Goal: Information Seeking & Learning: Learn about a topic

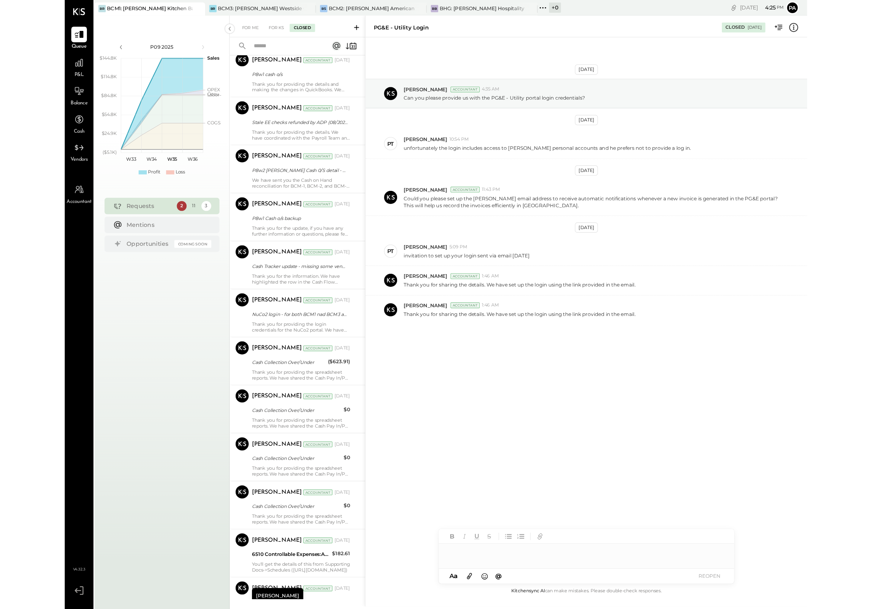
scroll to position [338, 0]
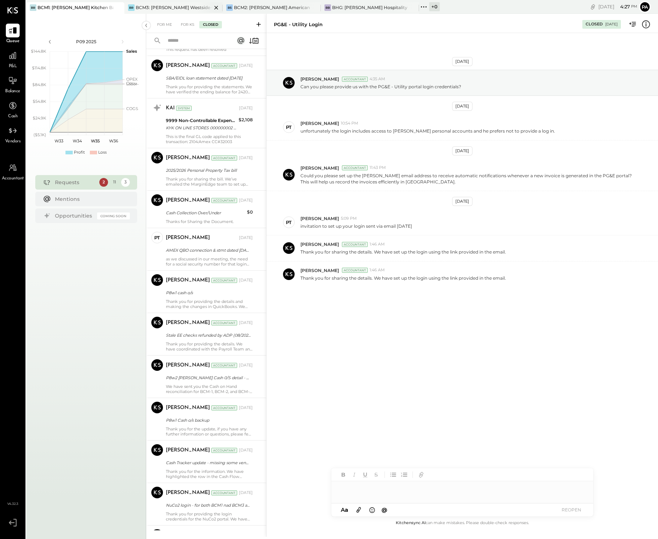
click at [191, 6] on div "BCM3: [PERSON_NAME] Westside Grill" at bounding box center [174, 7] width 76 height 6
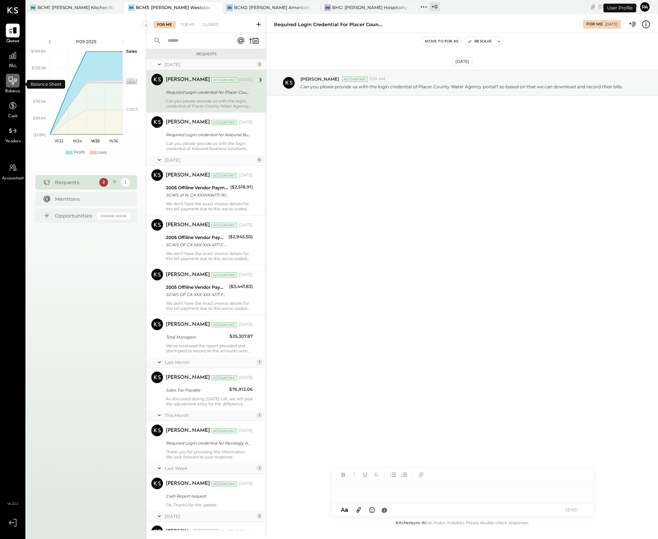
click at [13, 79] on icon at bounding box center [12, 80] width 9 height 9
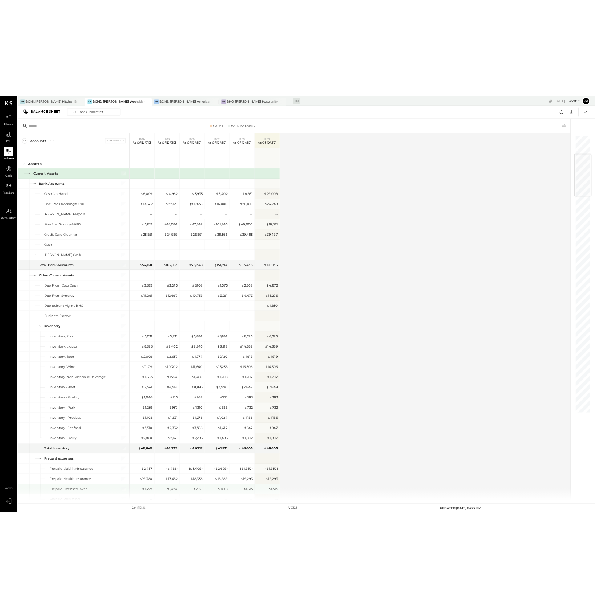
scroll to position [227, 0]
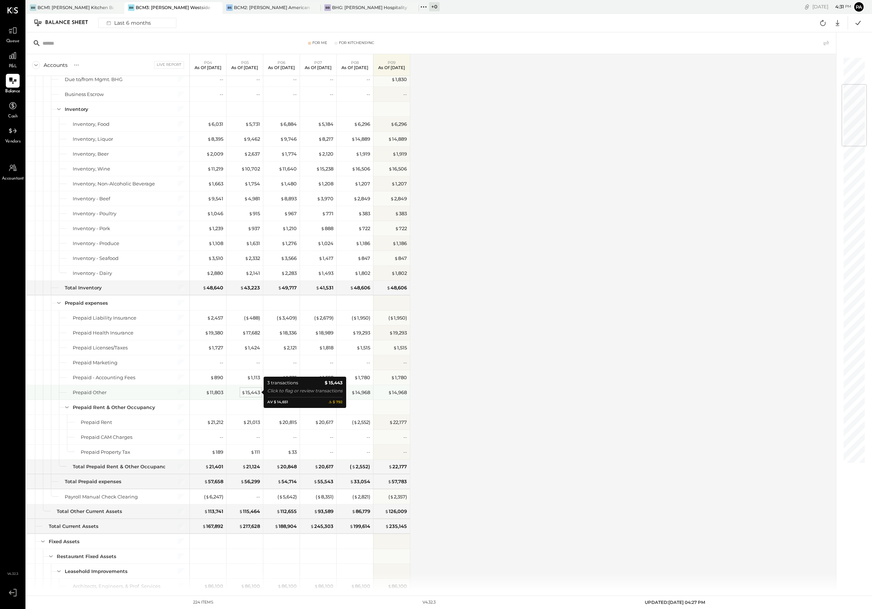
click at [254, 393] on div "$ 15,443" at bounding box center [250, 392] width 19 height 7
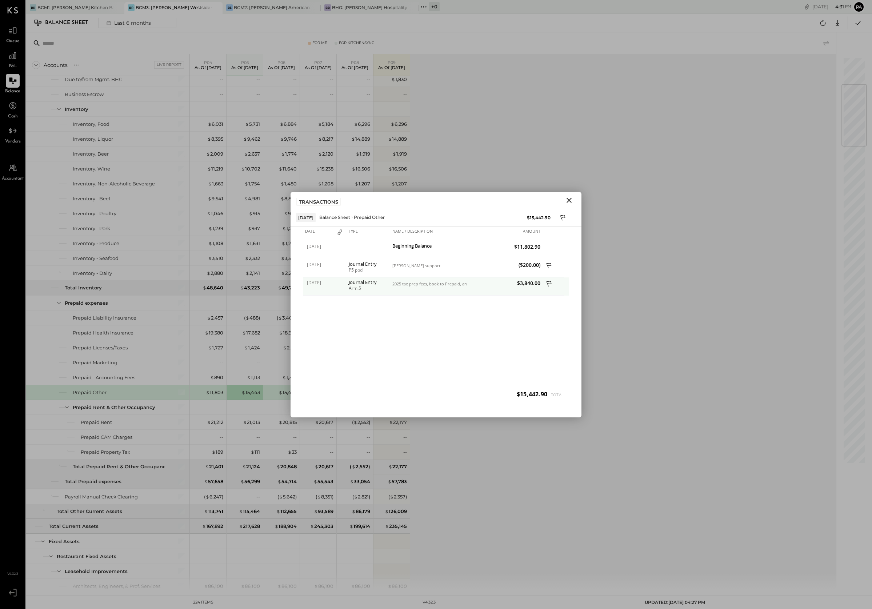
click at [548, 282] on icon at bounding box center [549, 284] width 7 height 9
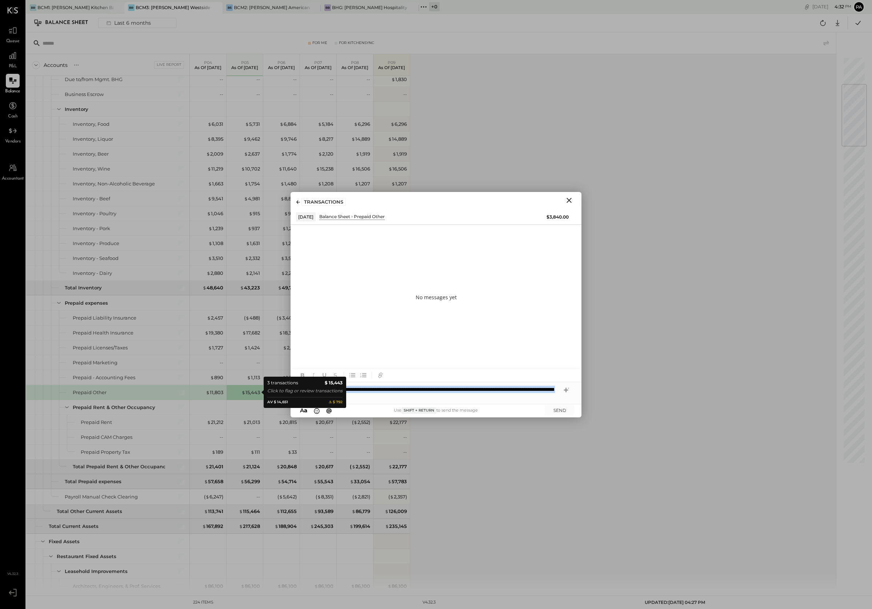
drag, startPoint x: 430, startPoint y: 397, endPoint x: 232, endPoint y: 392, distance: 197.8
click at [232, 392] on div "For Me For KitchenSync Accounts S GL Live Report P04 As of Apr 23rd 2025 P05 As…" at bounding box center [449, 311] width 846 height 559
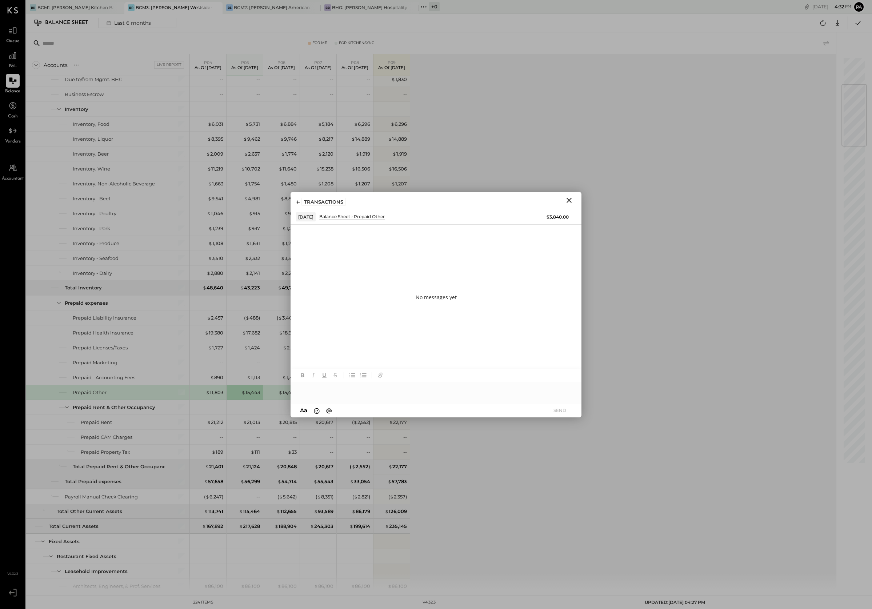
click at [570, 199] on icon "Close" at bounding box center [569, 200] width 9 height 9
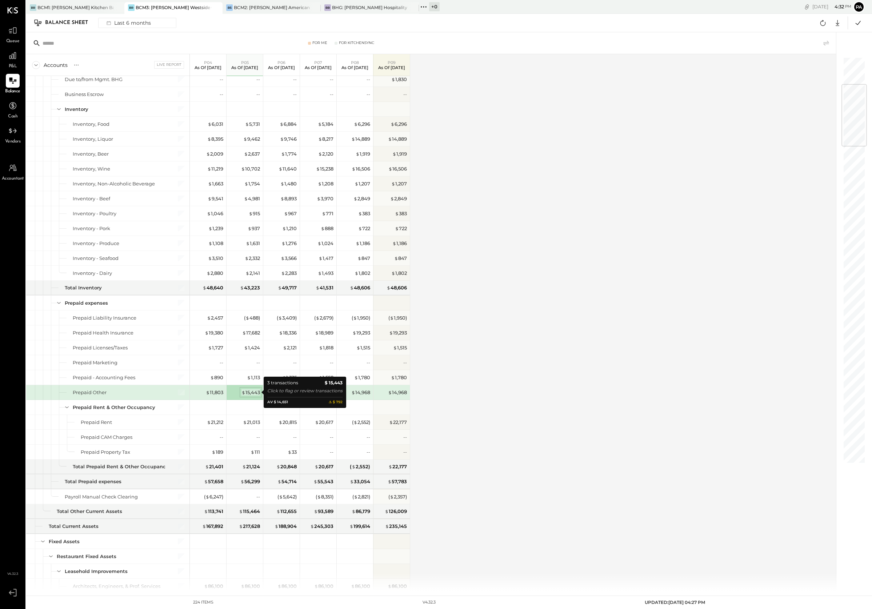
click at [251, 392] on div "$ 15,443" at bounding box center [250, 392] width 19 height 7
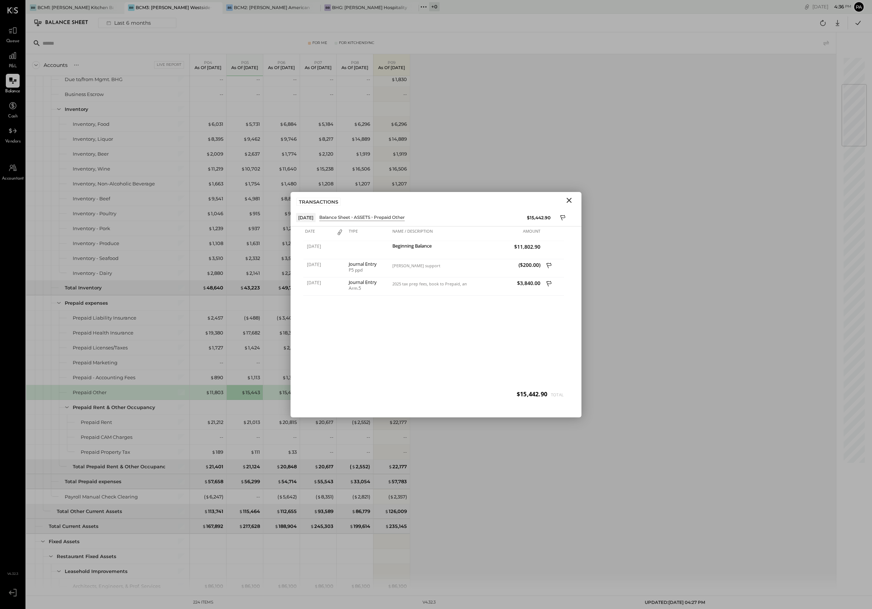
click at [555, 115] on div "Accounts S GL Live Report P04 As of Apr 23rd 2025 P05 As of May 21st 2025 P06 A…" at bounding box center [431, 322] width 811 height 537
click at [547, 282] on icon at bounding box center [549, 284] width 7 height 9
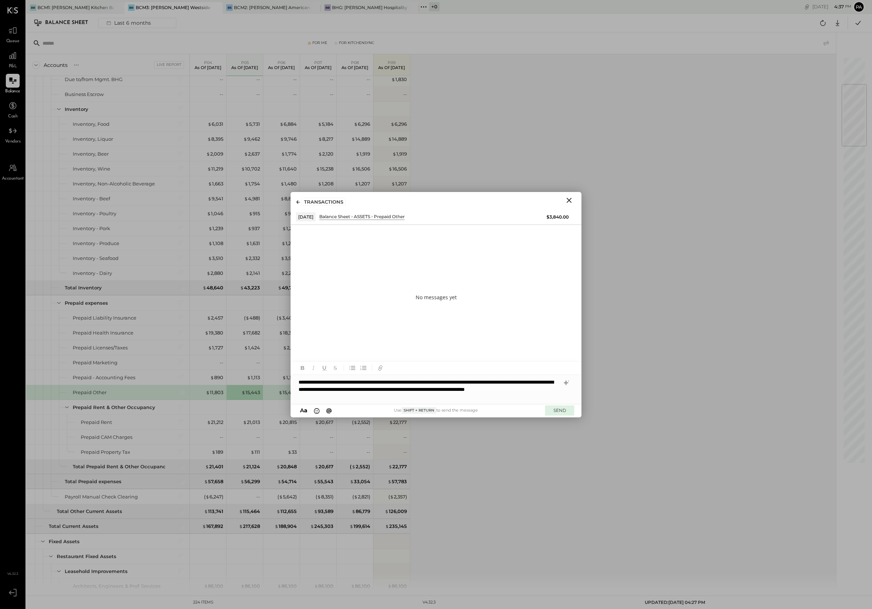
click at [561, 408] on button "SEND" at bounding box center [559, 410] width 29 height 10
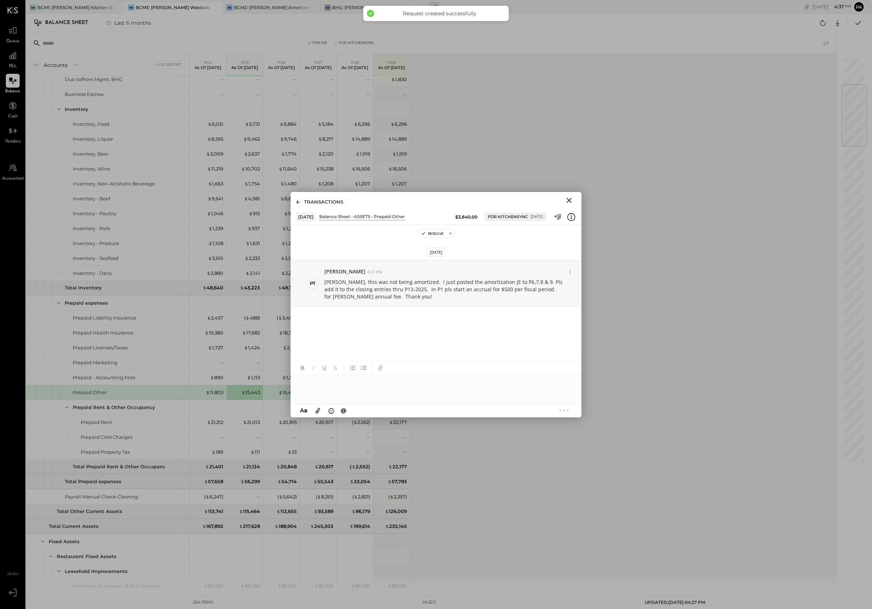
click at [570, 199] on icon "Close" at bounding box center [568, 200] width 5 height 5
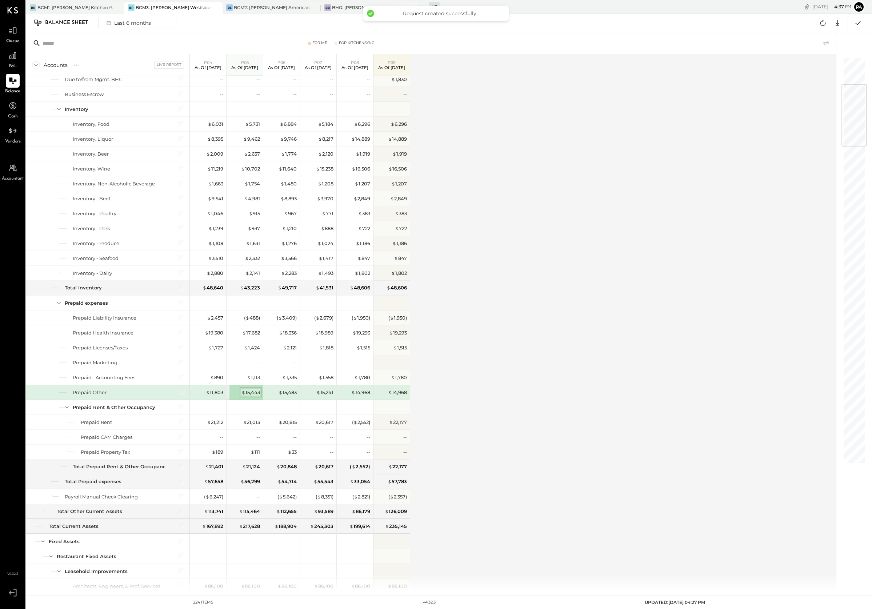
click at [250, 392] on div "$ 15,443" at bounding box center [250, 392] width 19 height 7
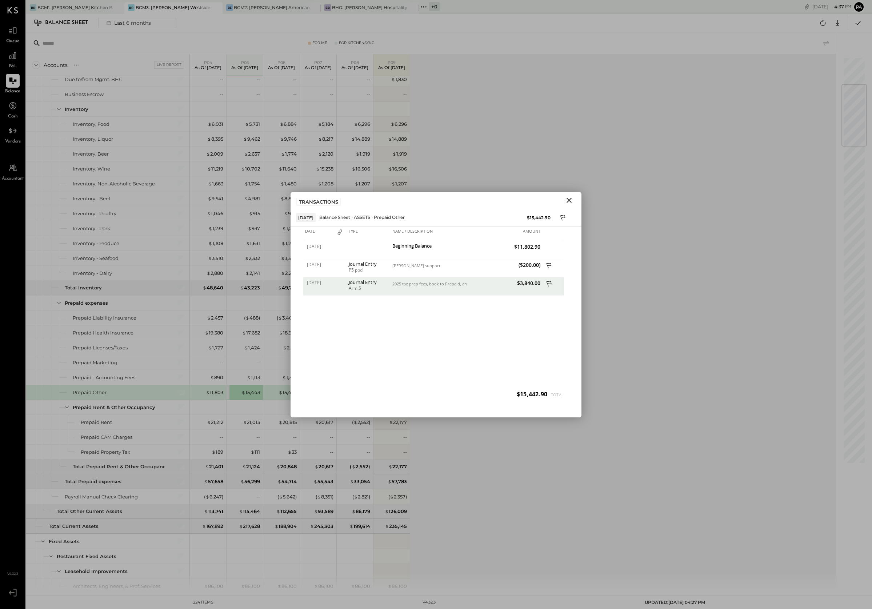
click at [566, 200] on icon "Close" at bounding box center [569, 200] width 9 height 9
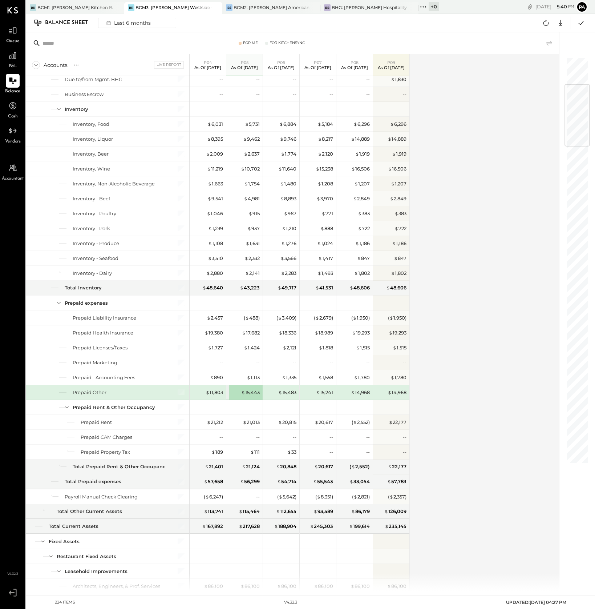
click at [467, 78] on div "Accounts S GL Live Report P04 As of Apr 23rd 2025 P05 As of May 21st 2025 P06 A…" at bounding box center [293, 322] width 534 height 537
click at [11, 539] on icon at bounding box center [12, 592] width 13 height 11
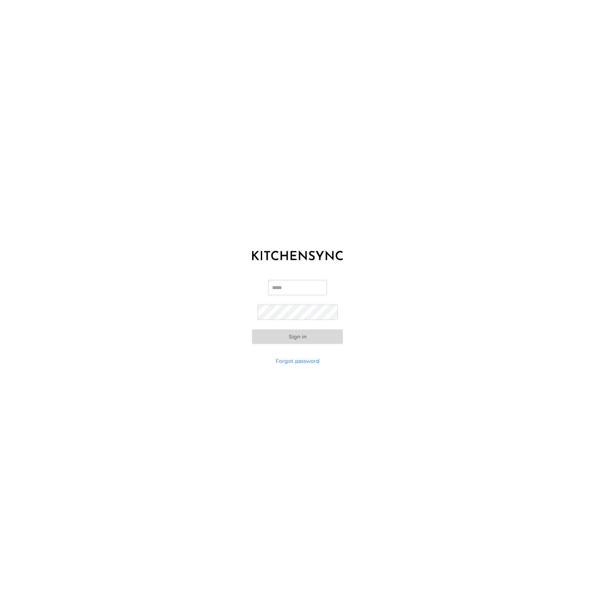
type input "**********"
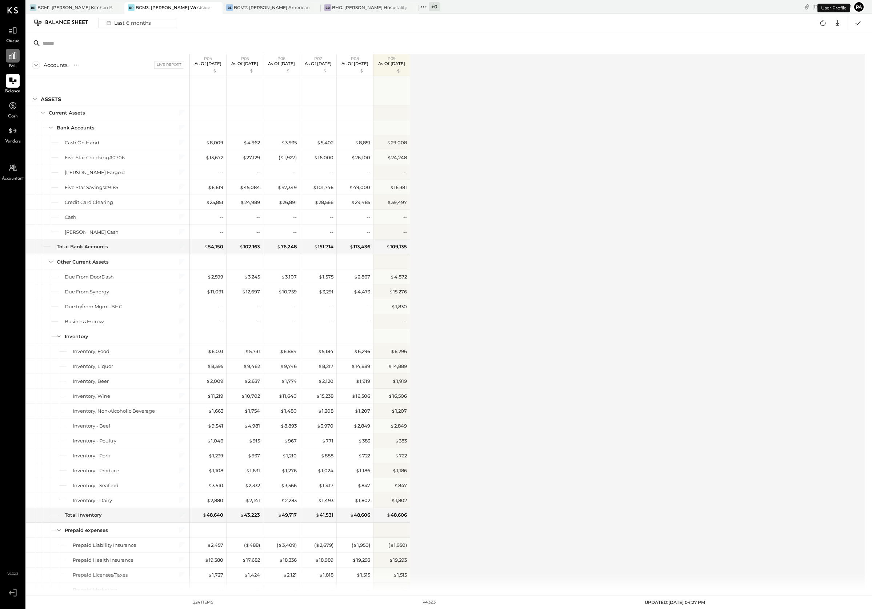
click at [12, 57] on icon at bounding box center [12, 55] width 9 height 9
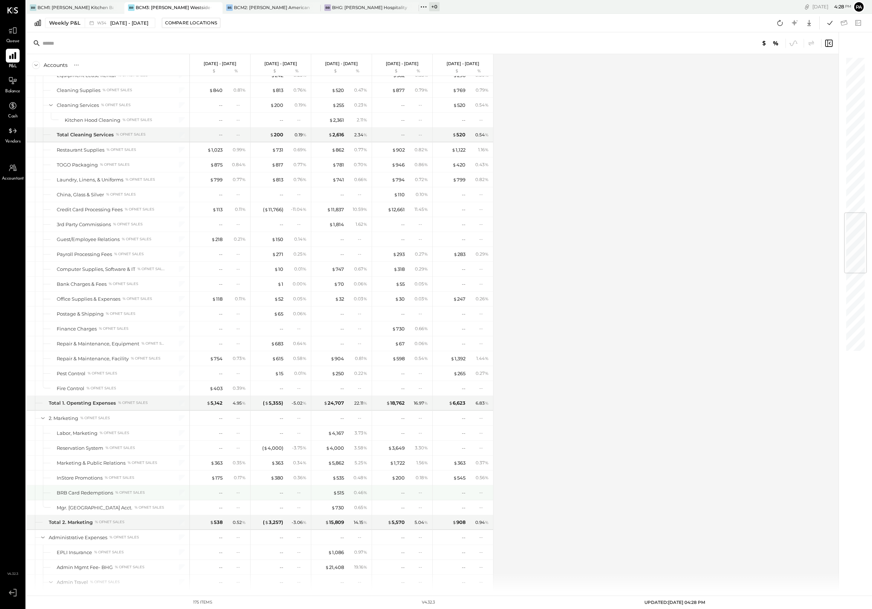
scroll to position [1636, 0]
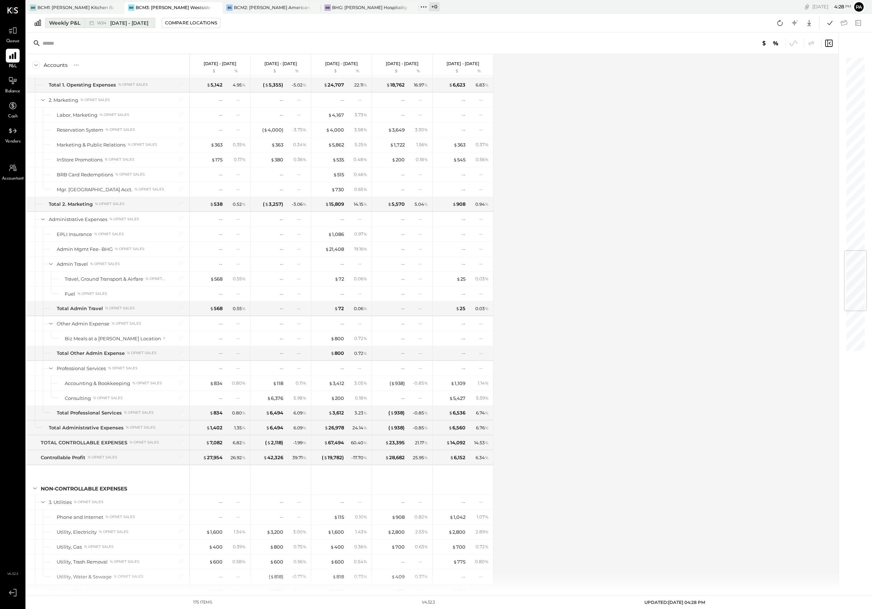
click at [67, 23] on div "Weekly P&L" at bounding box center [64, 22] width 31 height 7
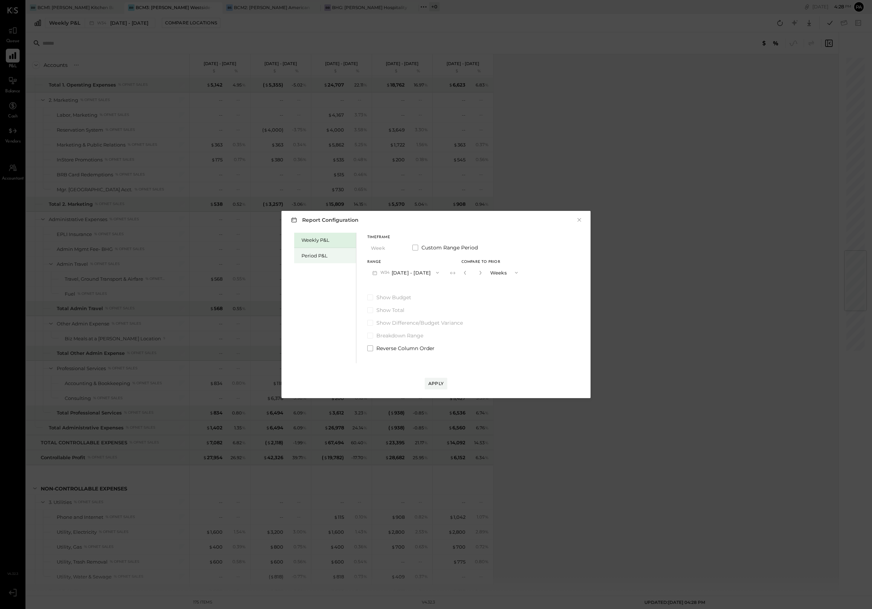
click at [317, 256] on div "Period P&L" at bounding box center [326, 255] width 51 height 7
click at [439, 274] on icon "button" at bounding box center [436, 273] width 6 height 6
click at [400, 288] on span "[DATE] - [DATE]" at bounding box center [401, 289] width 35 height 6
click at [472, 271] on div "Compare" at bounding box center [463, 272] width 24 height 6
click at [481, 272] on icon "button" at bounding box center [479, 272] width 4 height 4
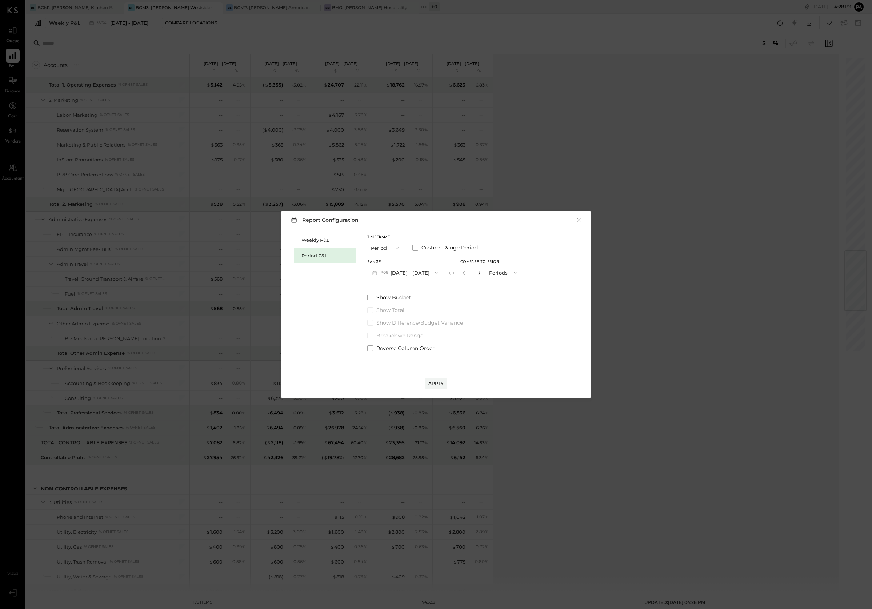
click at [481, 272] on icon "button" at bounding box center [479, 272] width 4 height 4
type input "*"
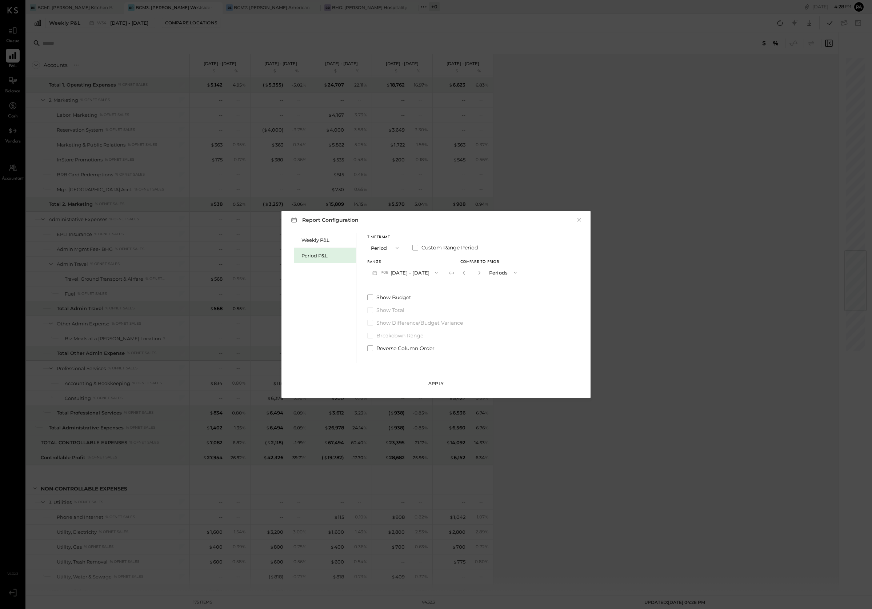
click at [433, 384] on div "Apply" at bounding box center [435, 383] width 15 height 6
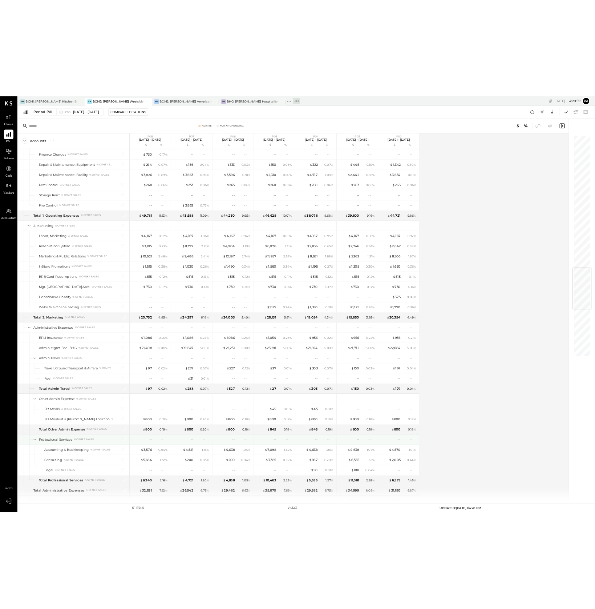
scroll to position [1908, 0]
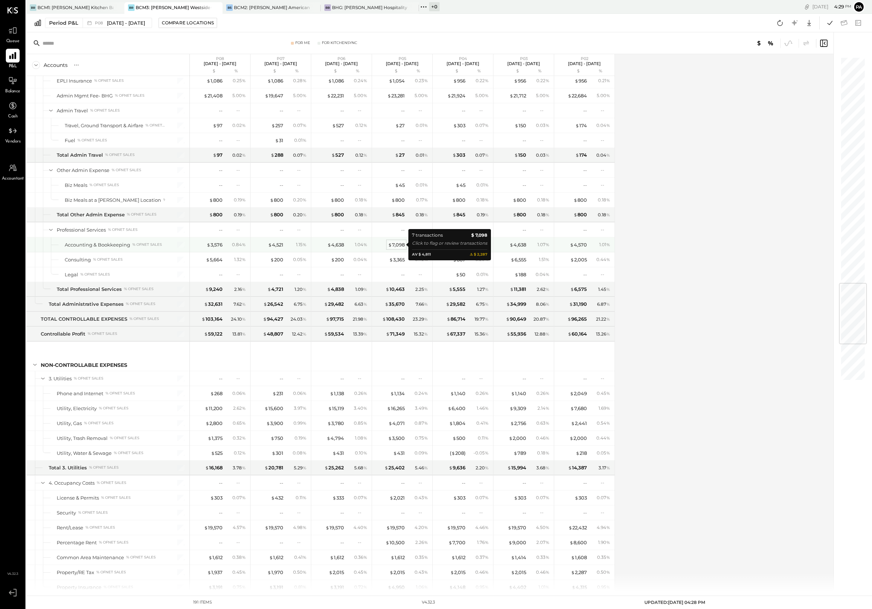
click at [398, 244] on div "$ 7,098" at bounding box center [396, 244] width 17 height 7
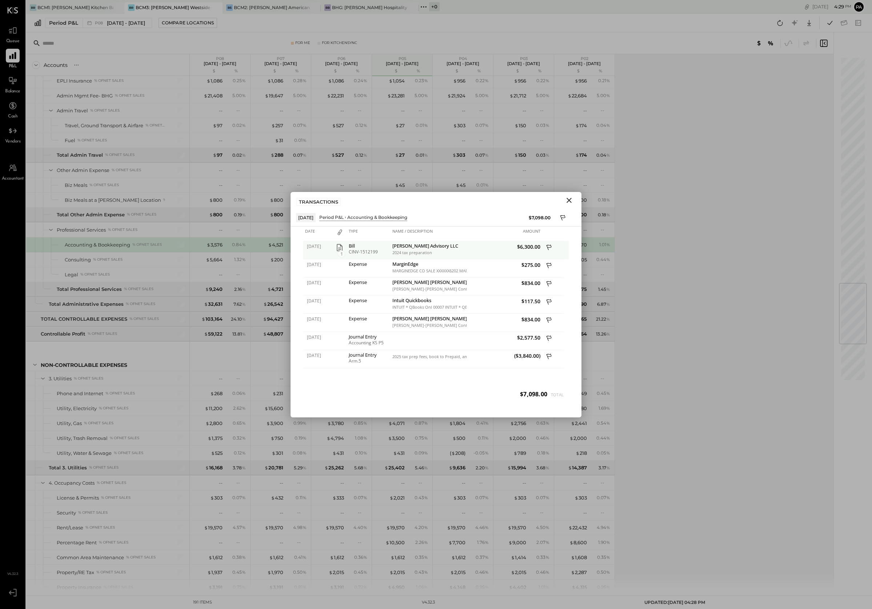
click at [341, 248] on icon "button" at bounding box center [339, 247] width 9 height 9
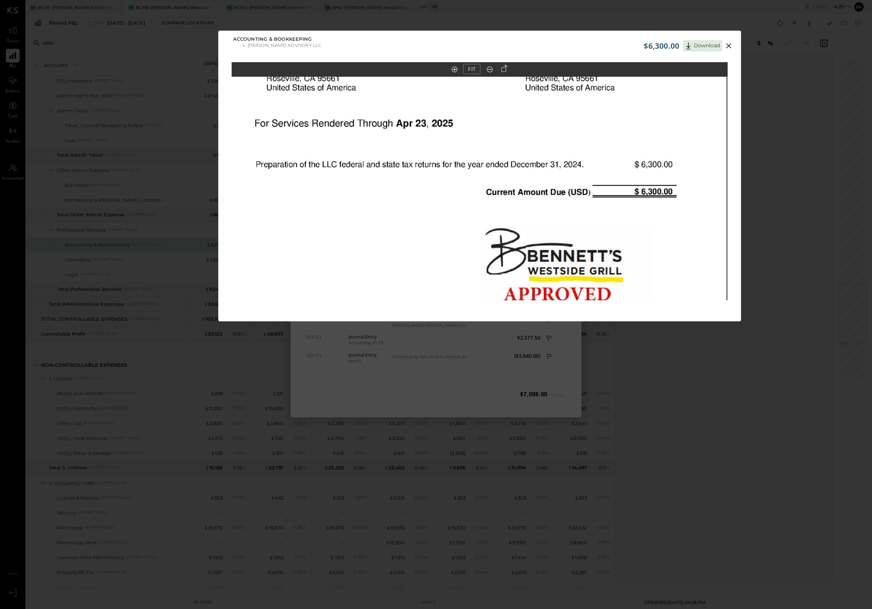
drag, startPoint x: 619, startPoint y: 191, endPoint x: 638, endPoint y: 309, distance: 119.2
click at [638, 309] on div "FIT" at bounding box center [479, 194] width 522 height 265
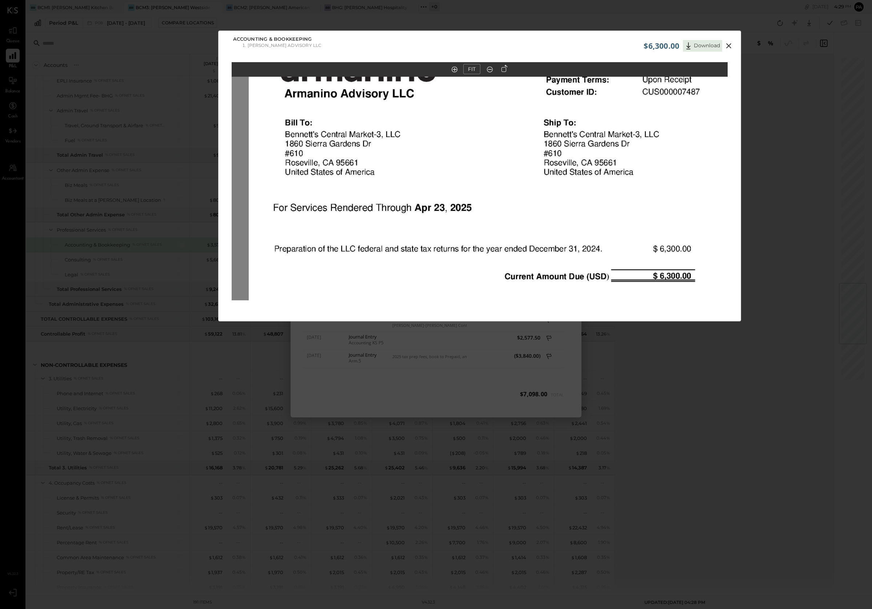
click at [638, 238] on img at bounding box center [497, 304] width 496 height 642
drag, startPoint x: 729, startPoint y: 44, endPoint x: 724, endPoint y: 44, distance: 5.1
click at [728, 44] on icon at bounding box center [728, 45] width 9 height 9
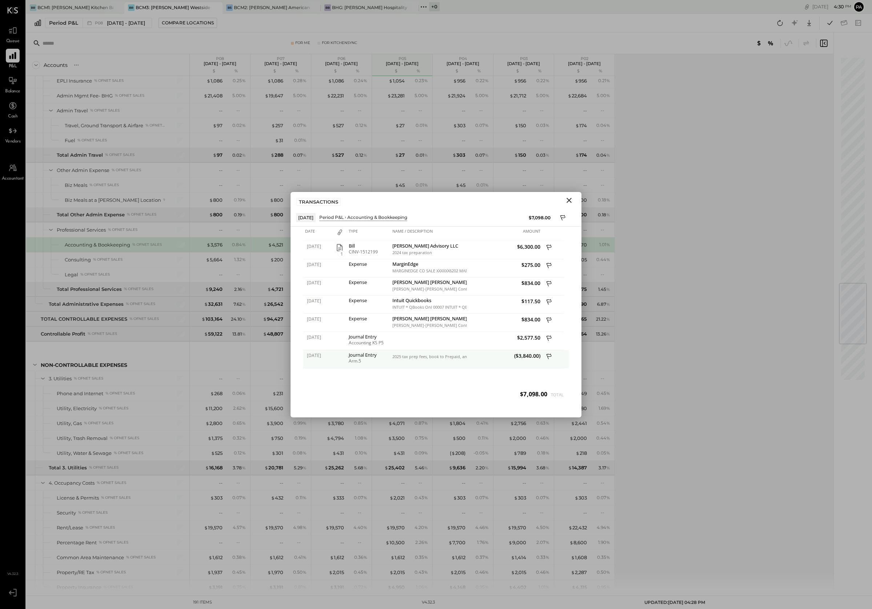
click at [548, 356] on icon at bounding box center [549, 357] width 7 height 9
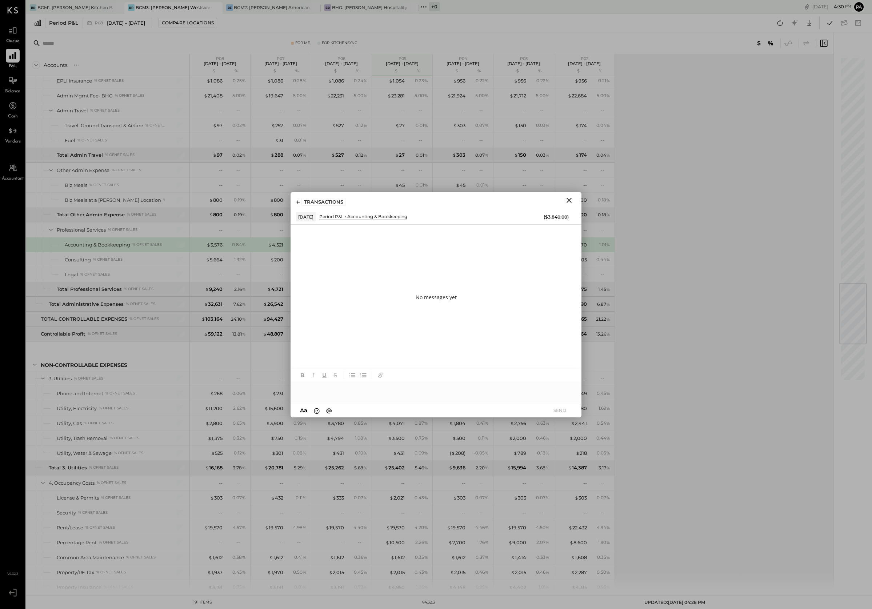
click at [570, 199] on icon "Close" at bounding box center [568, 200] width 5 height 5
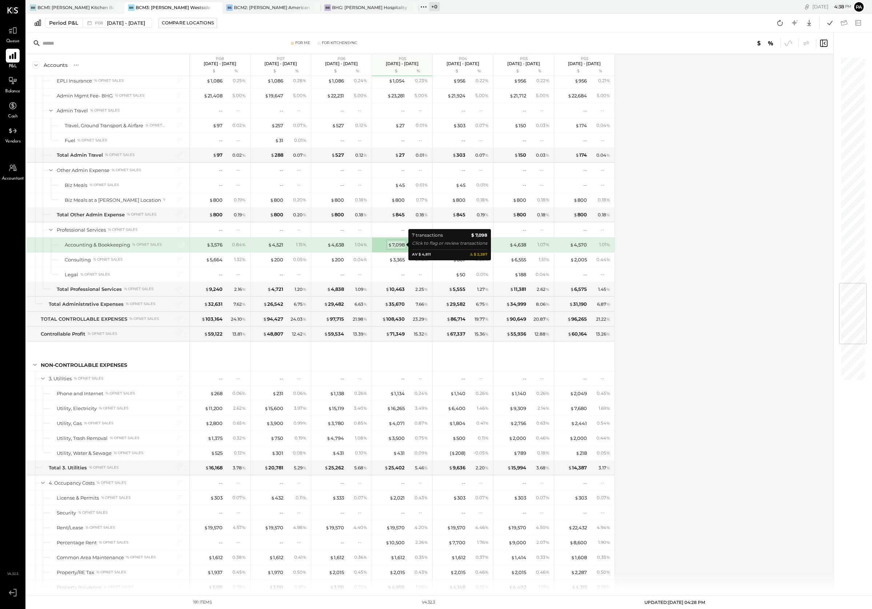
click at [397, 244] on div "$ 7,098" at bounding box center [396, 244] width 17 height 7
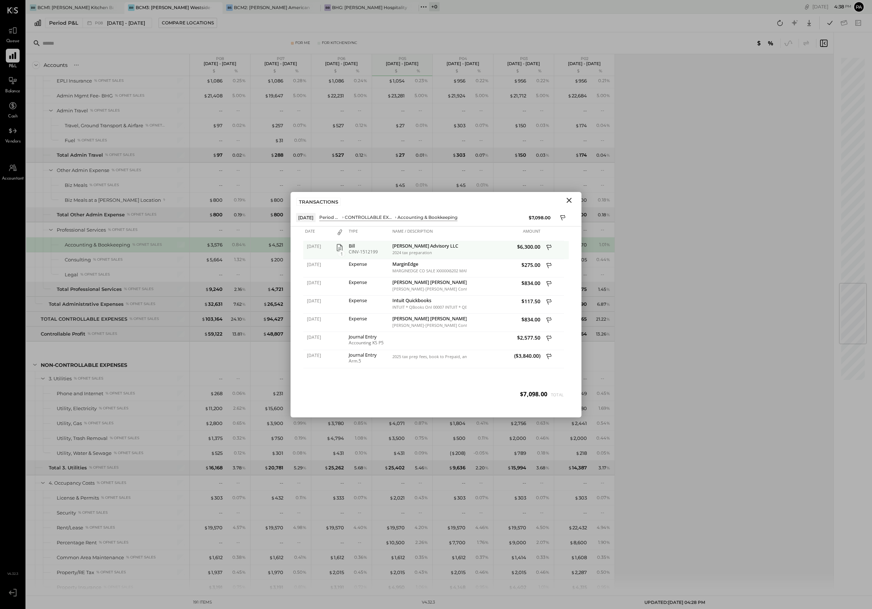
click at [341, 252] on span "1" at bounding box center [341, 253] width 7 height 7
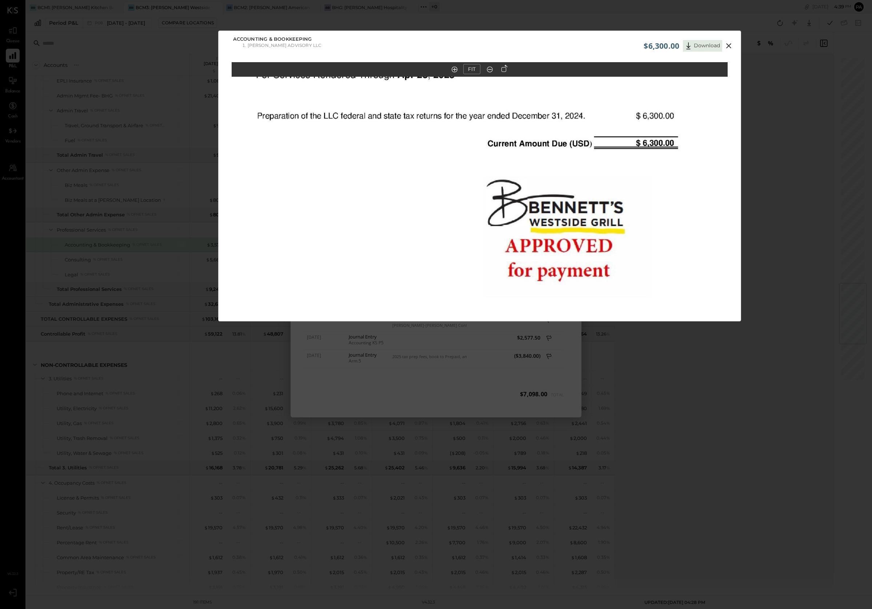
click at [72, 68] on div "$6,300.00 Download Accounting & Bookkeeping Armanino Advisory LLC FIT" at bounding box center [436, 304] width 872 height 609
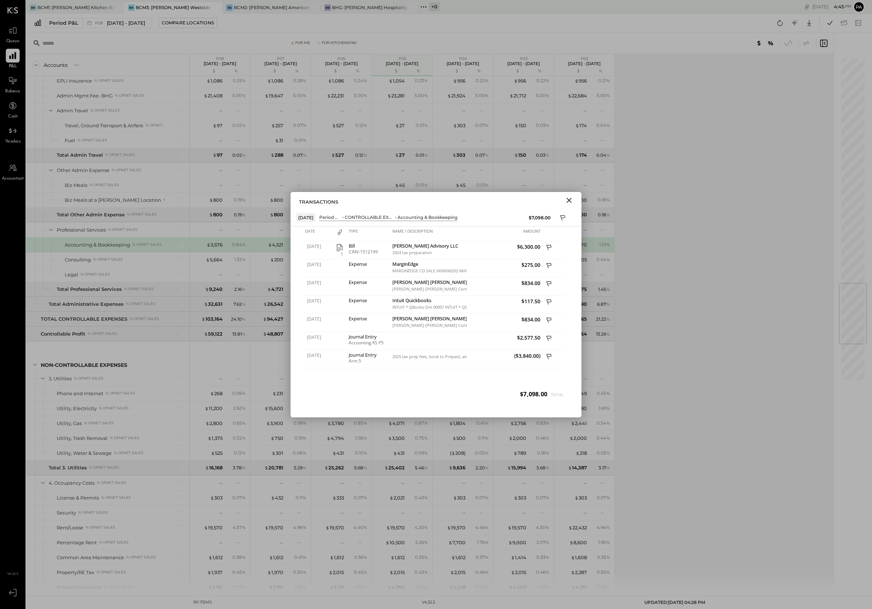
click at [701, 80] on div "Accounts S % GL P08 Jul 17 - Aug 13, 2025 $ % P07 Jun 19 - Jul 16, 2025 $ % P06…" at bounding box center [430, 322] width 808 height 537
click at [569, 200] on icon "Close" at bounding box center [568, 200] width 5 height 5
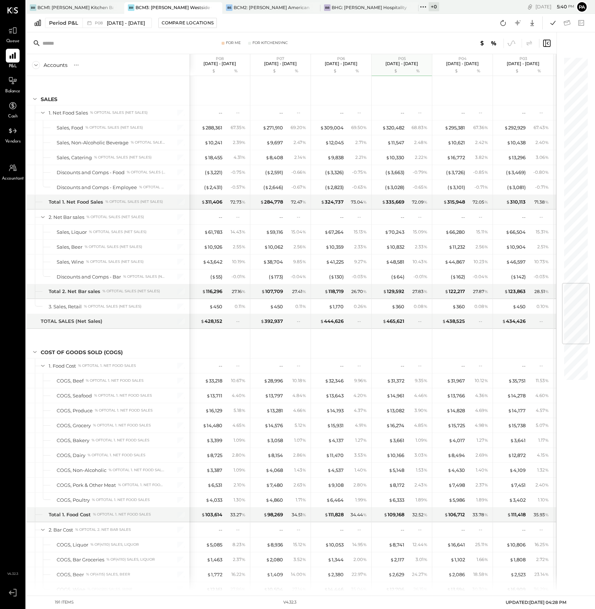
scroll to position [1908, 0]
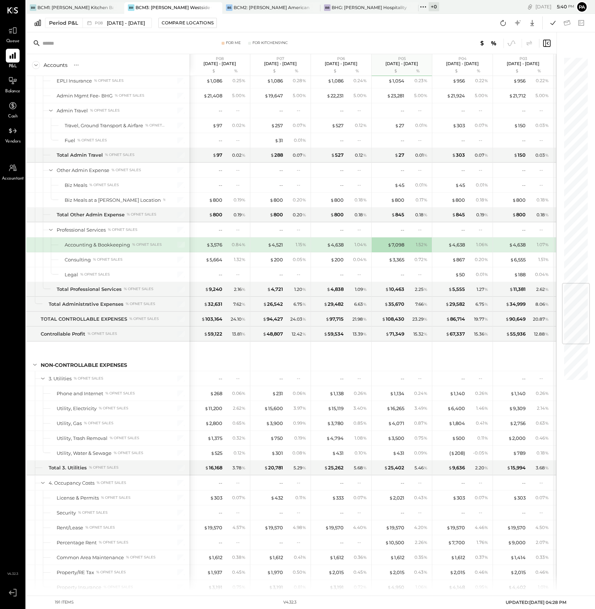
click at [13, 591] on icon at bounding box center [12, 592] width 13 height 11
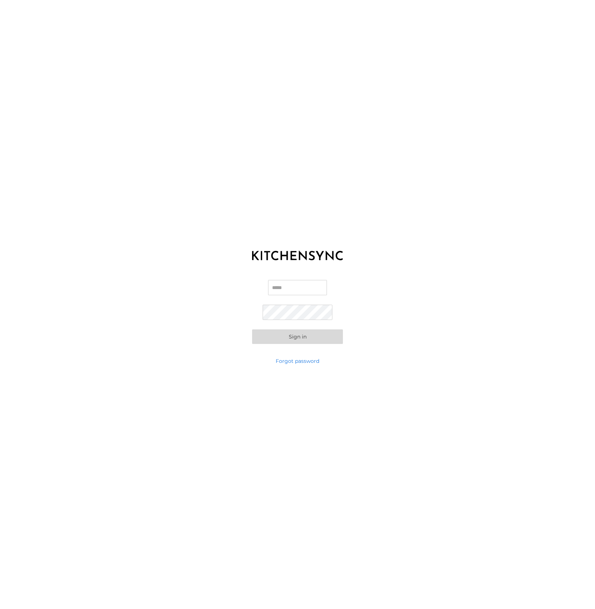
type input "**********"
